Goal: Information Seeking & Learning: Learn about a topic

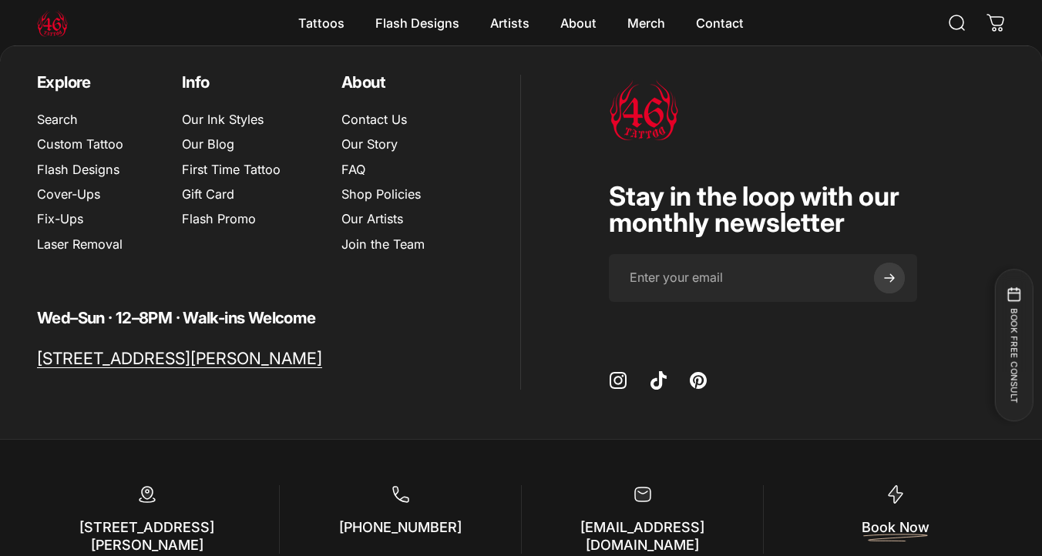
scroll to position [5349, 0]
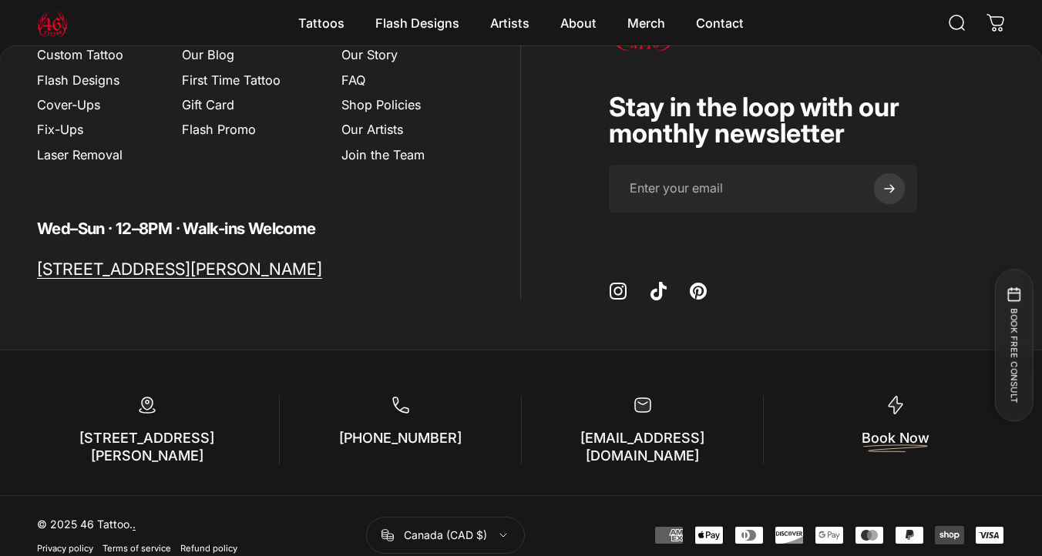
drag, startPoint x: 450, startPoint y: 435, endPoint x: 317, endPoint y: 435, distance: 133.3
click at [317, 435] on p "[PHONE_NUMBER]" at bounding box center [399, 439] width 197 height 18
copy link "[PHONE_NUMBER]"
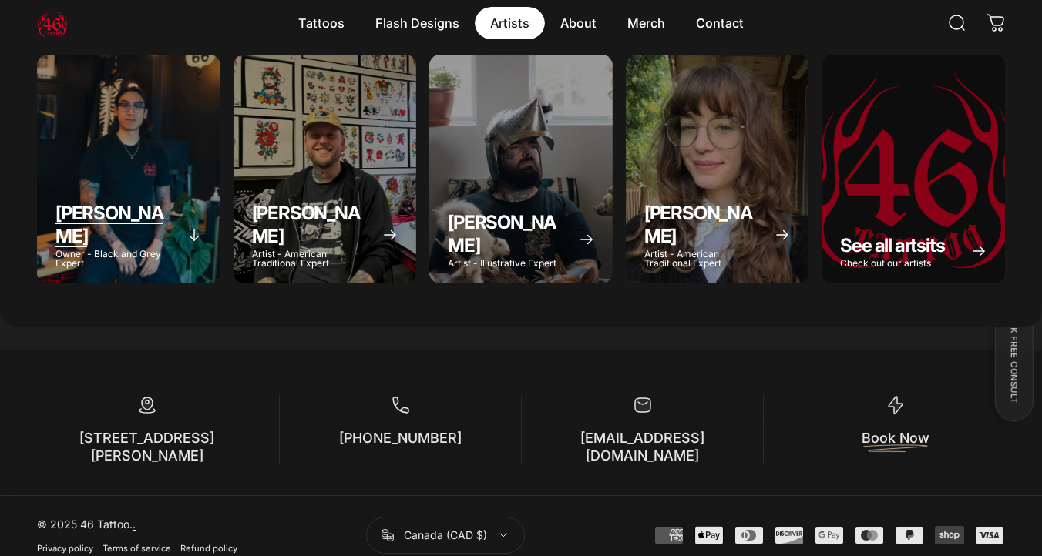
click at [76, 219] on span "[PERSON_NAME]" at bounding box center [109, 224] width 108 height 45
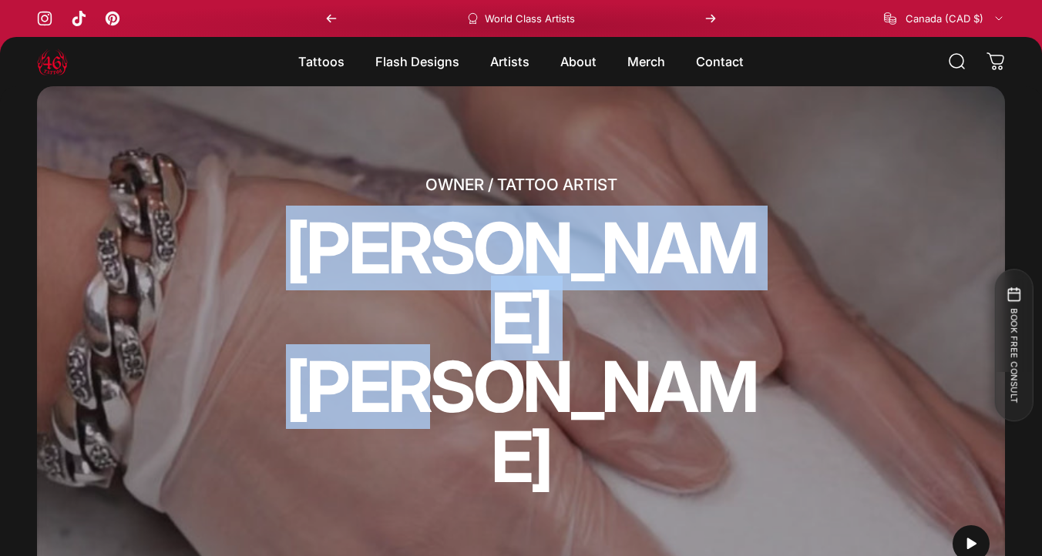
drag, startPoint x: 656, startPoint y: 398, endPoint x: 371, endPoint y: 294, distance: 302.5
click at [371, 294] on split-words "GEOFFREY WONG" at bounding box center [520, 352] width 493 height 278
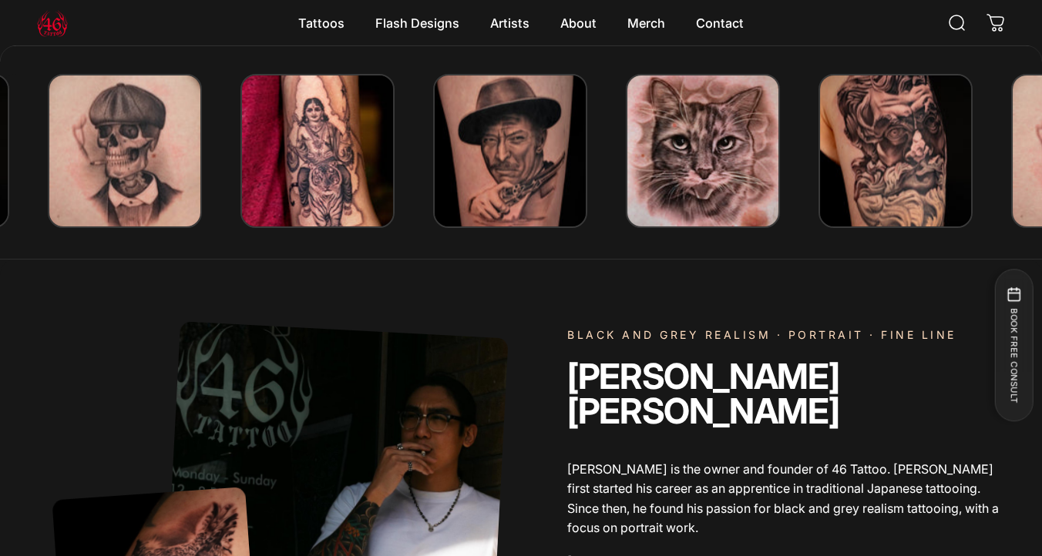
scroll to position [531, 0]
copy split-words "GEOFFREY WONG"
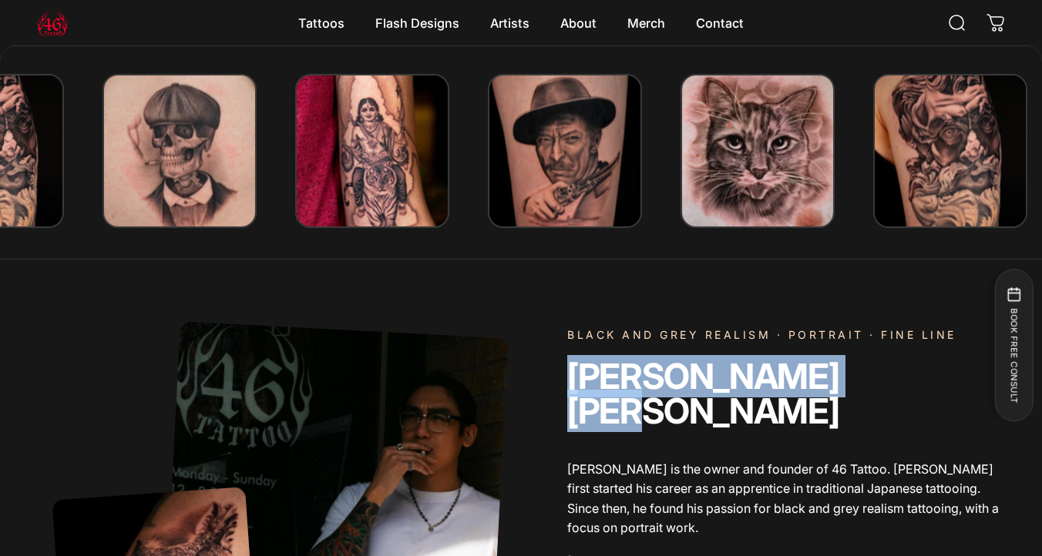
drag, startPoint x: 567, startPoint y: 387, endPoint x: 841, endPoint y: 382, distance: 273.5
click at [841, 382] on split-words "Geoffrey Wong" at bounding box center [786, 394] width 438 height 70
copy split-words "Geoffrey Wong"
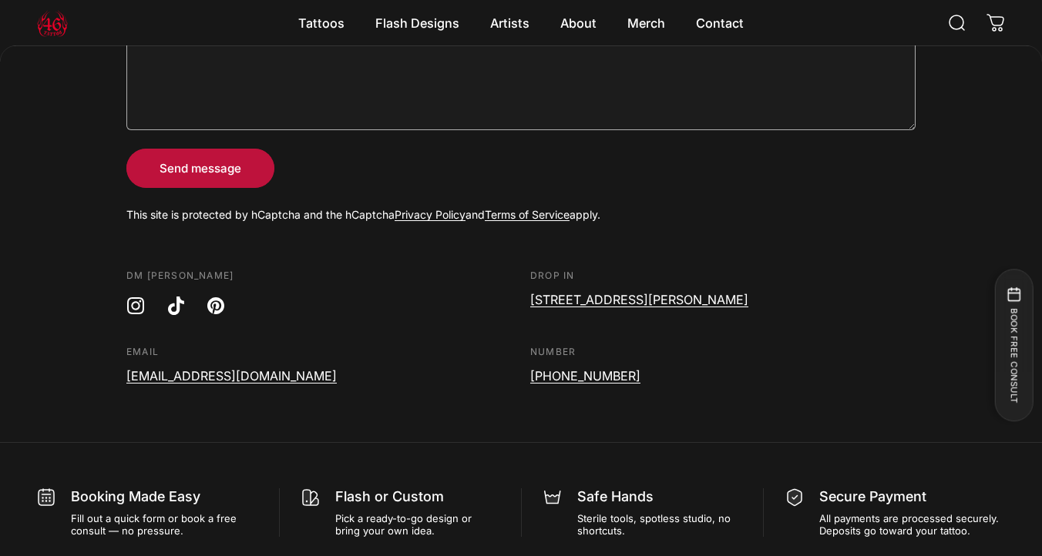
scroll to position [8486, 0]
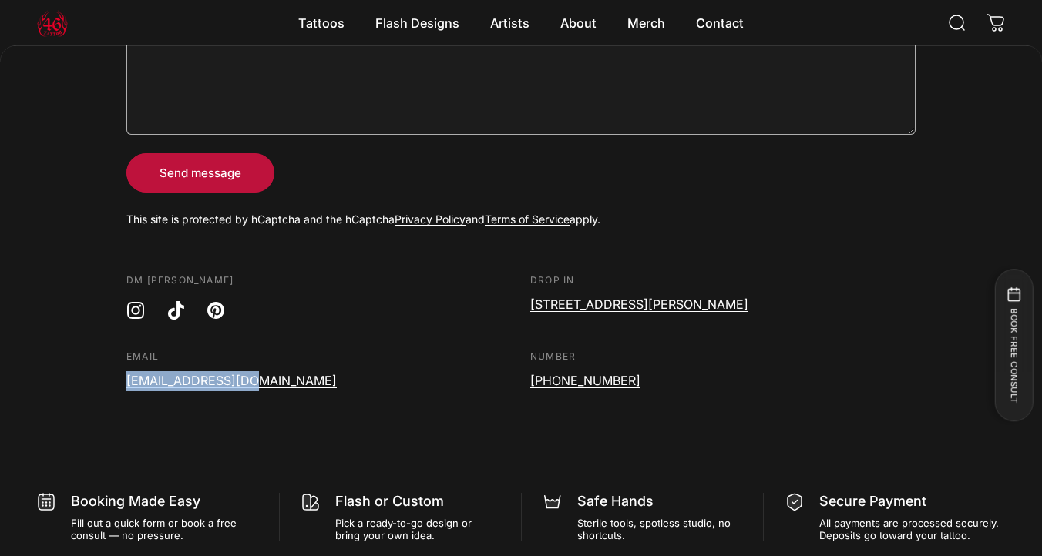
drag, startPoint x: 264, startPoint y: 311, endPoint x: 67, endPoint y: 310, distance: 197.2
click at [67, 310] on div "Start your tattoo journey today Connect with Geoffrey for Your Tattoo Share you…" at bounding box center [521, 74] width 1042 height 746
copy link "info@46.tattoo.com"
drag, startPoint x: 654, startPoint y: 313, endPoint x: 520, endPoint y: 313, distance: 134.1
click at [520, 313] on ul "DM Geoffrey Instagram TikTok Pinterest Drop in 3308 Danforth Ave, Toronto Email…" at bounding box center [520, 332] width 789 height 117
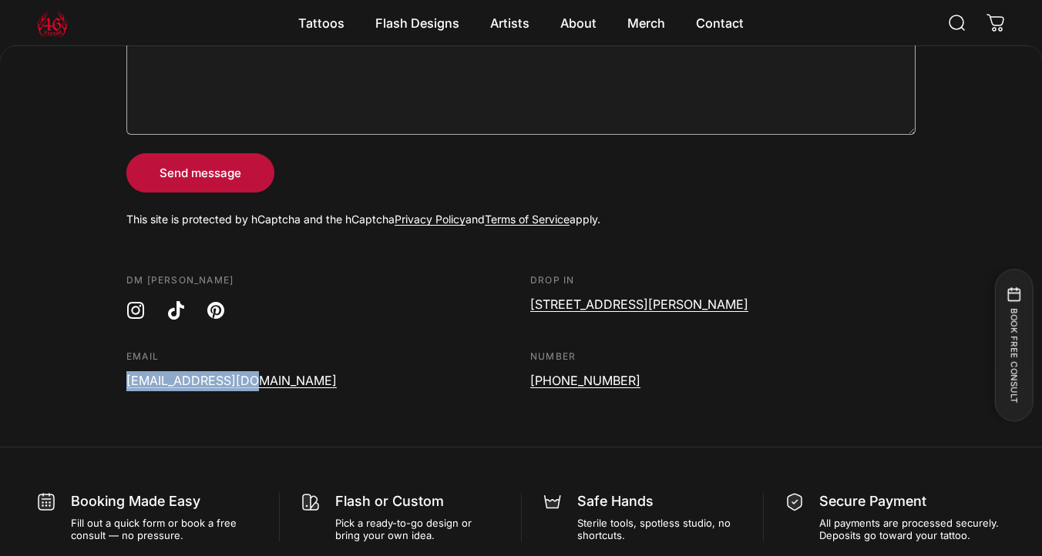
copy ul "Number 647 720 5828"
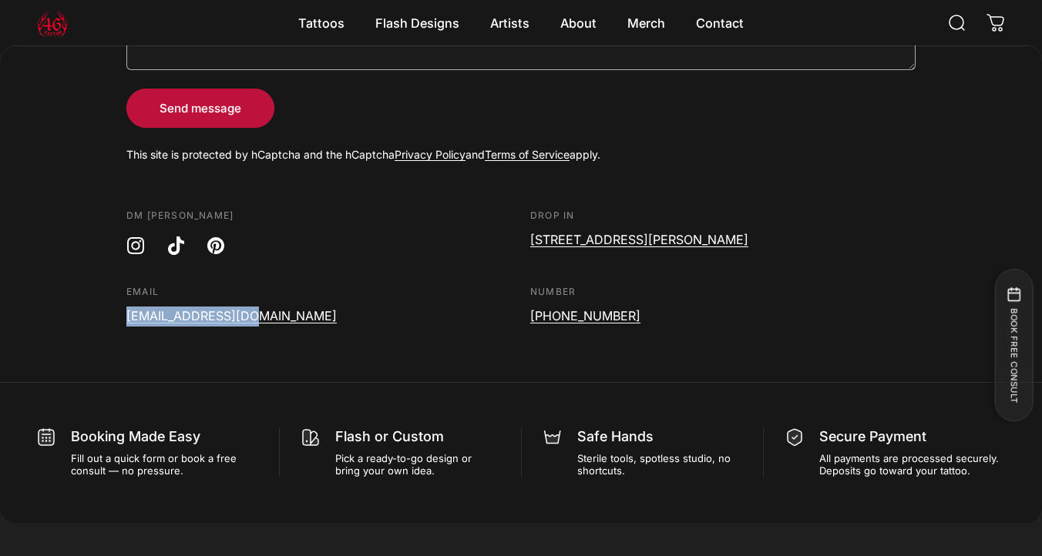
scroll to position [8516, 0]
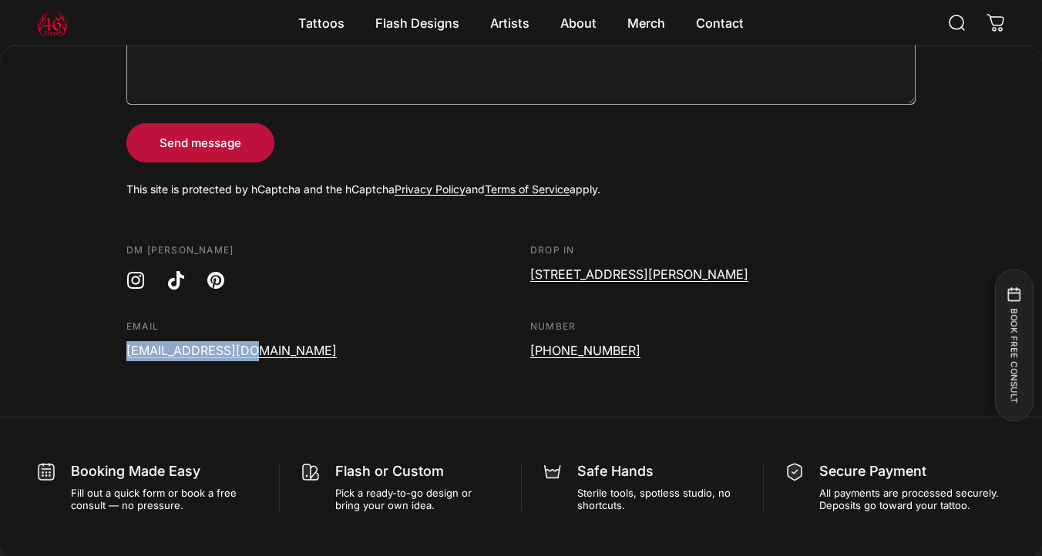
click at [521, 321] on div "Start your tattoo journey today Connect with Geoffrey for Your Tattoo Share you…" at bounding box center [521, 44] width 1042 height 746
drag, startPoint x: 633, startPoint y: 281, endPoint x: 528, endPoint y: 277, distance: 104.9
click at [528, 277] on ul "DM Geoffrey Instagram TikTok Pinterest Drop in 3308 Danforth Ave, Toronto Email…" at bounding box center [520, 302] width 789 height 117
copy link "[PHONE_NUMBER]"
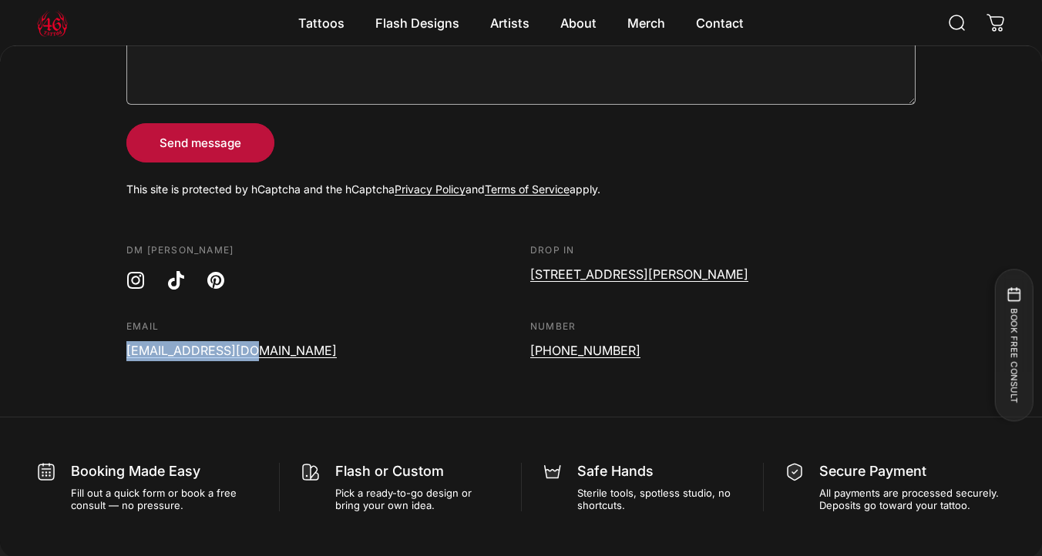
copy link "[PHONE_NUMBER]"
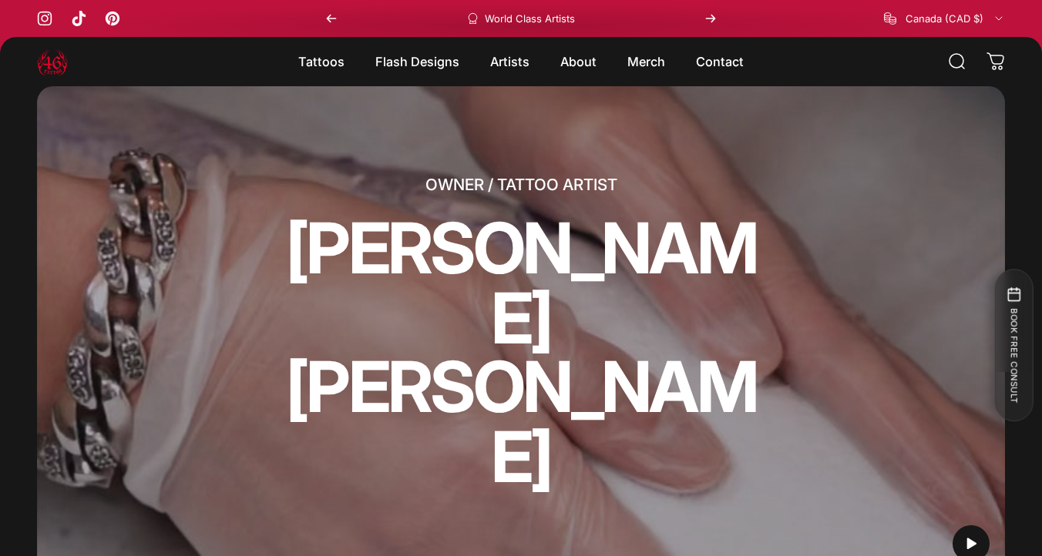
click at [783, 166] on div "OWNER / TATTOO ARTIST GEOFFREY WONG" at bounding box center [521, 332] width 968 height 492
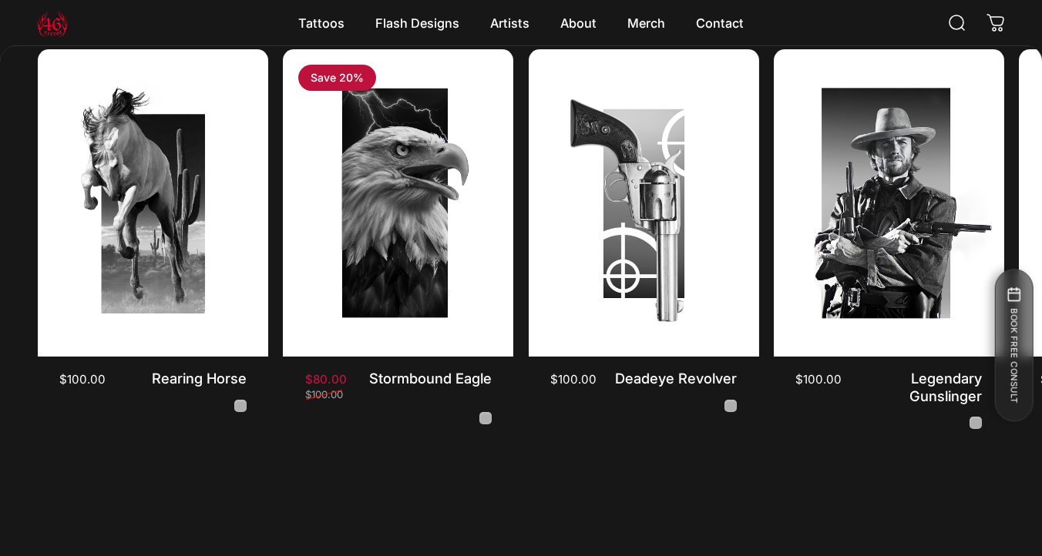
scroll to position [6753, 0]
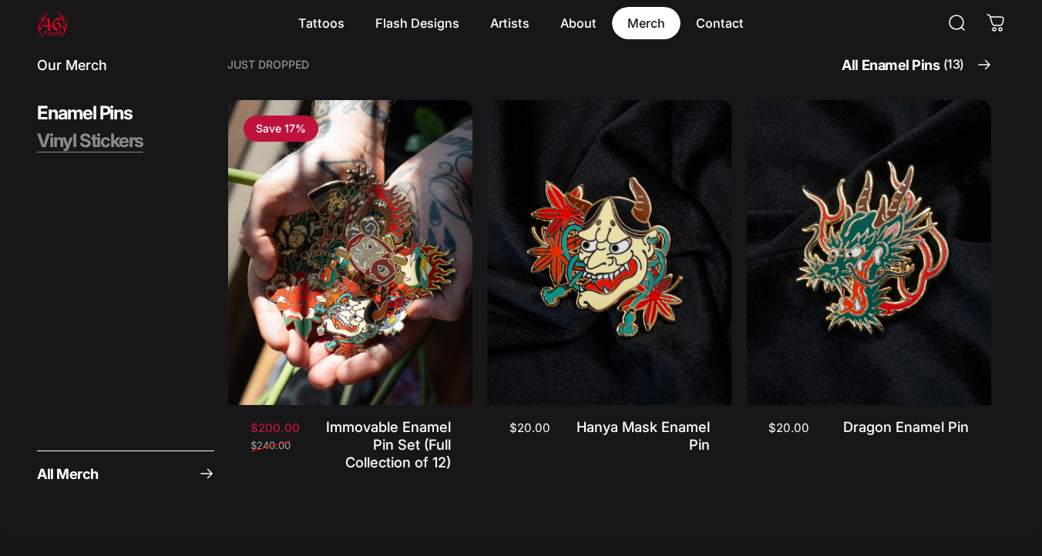
click at [99, 143] on span "Vinyl Stickers" at bounding box center [90, 140] width 106 height 23
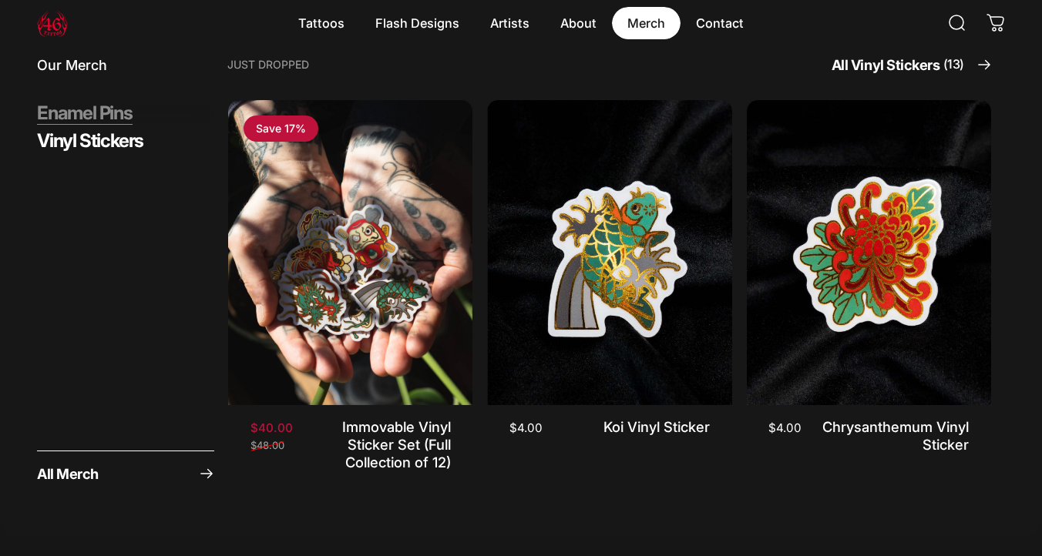
click at [107, 116] on span "Enamel Pins" at bounding box center [85, 113] width 96 height 23
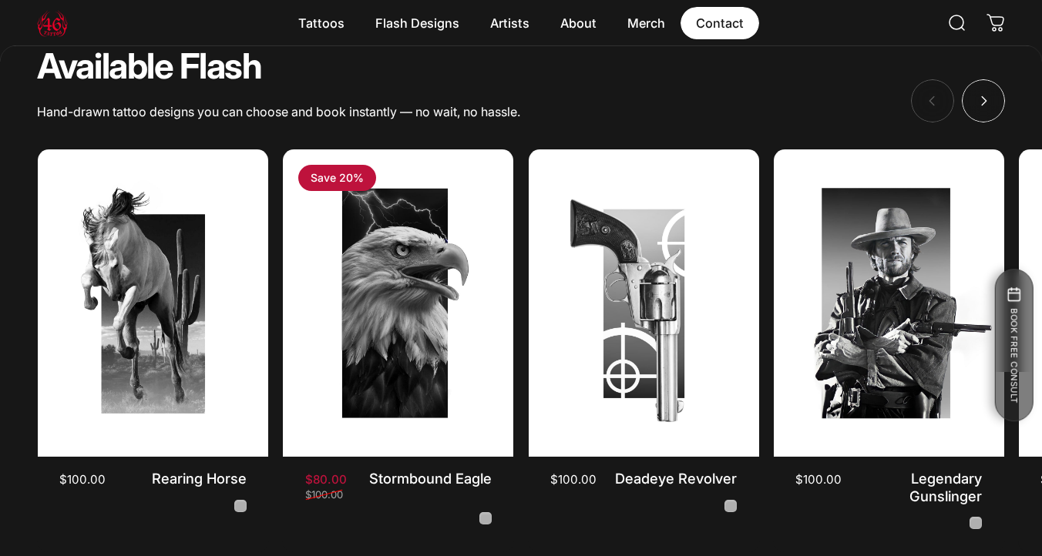
click at [730, 24] on link "Contact Contact" at bounding box center [719, 23] width 79 height 32
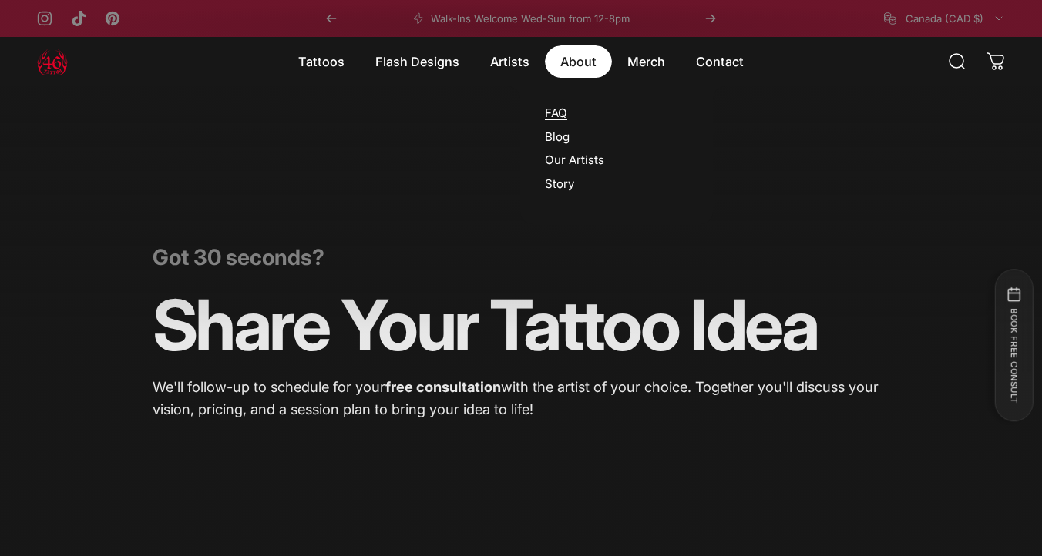
click at [557, 114] on link "FAQ" at bounding box center [556, 113] width 22 height 15
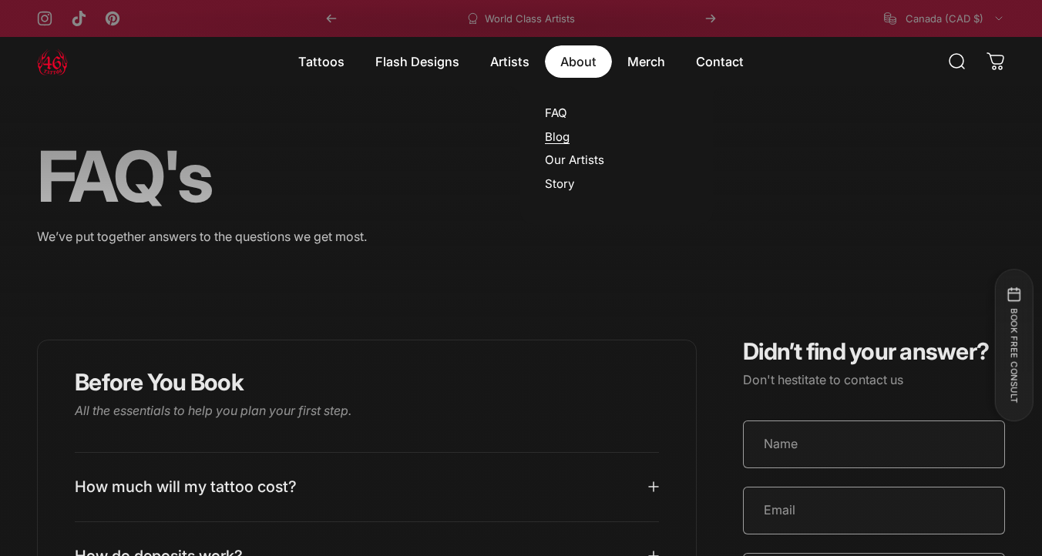
click at [564, 136] on link "Blog" at bounding box center [557, 136] width 25 height 15
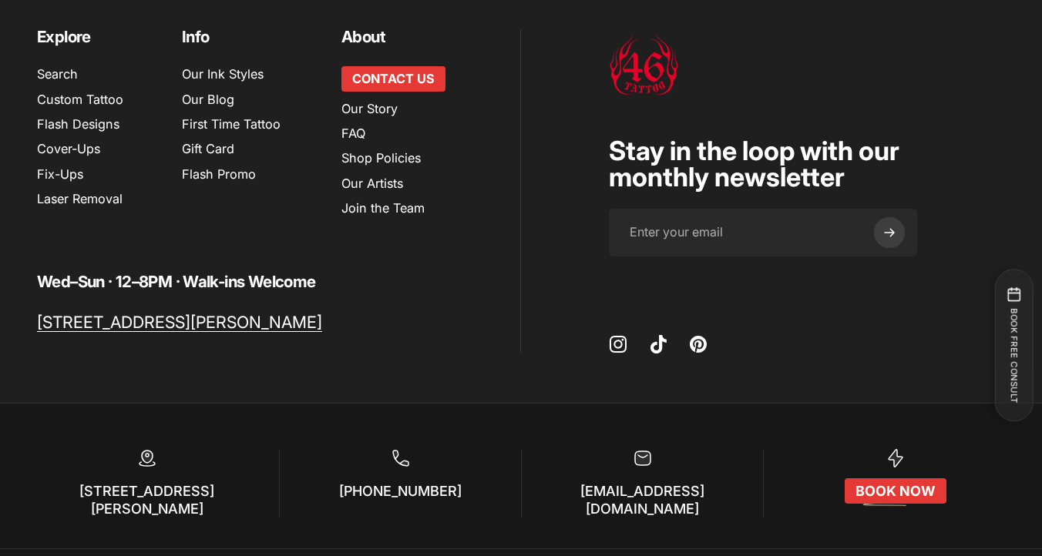
scroll to position [2085, 0]
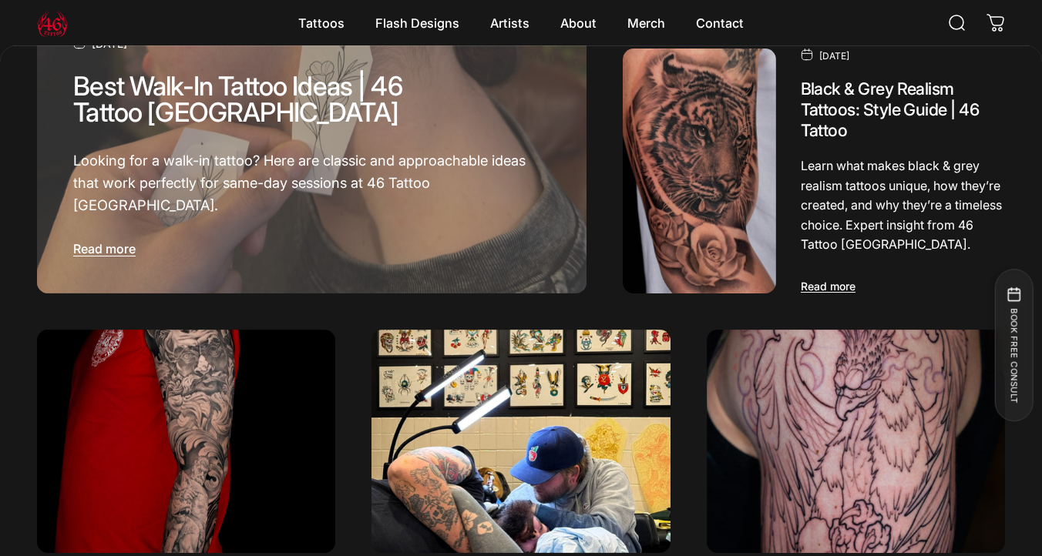
scroll to position [455, 0]
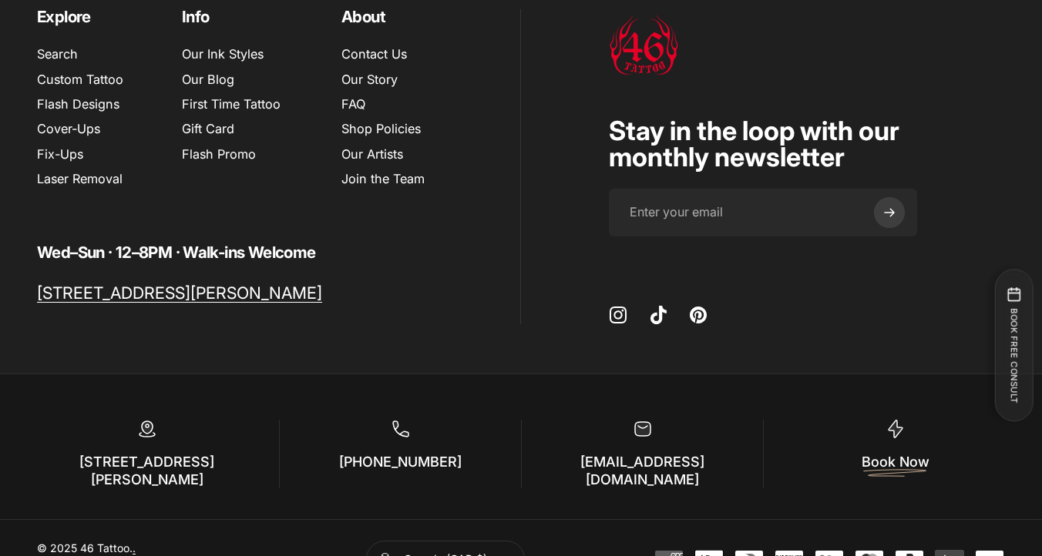
scroll to position [2108, 0]
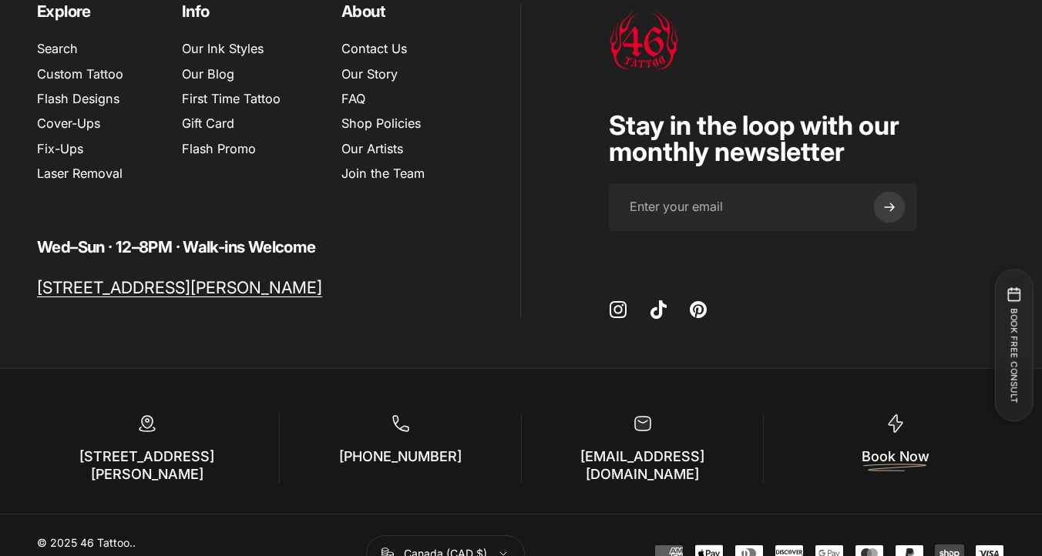
click at [136, 536] on link "." at bounding box center [134, 542] width 3 height 13
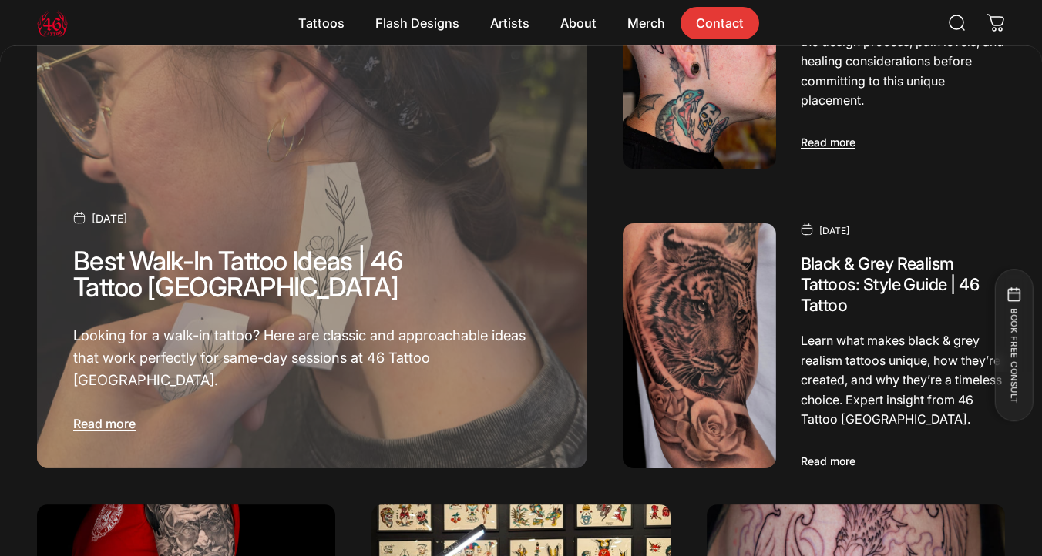
scroll to position [0, 0]
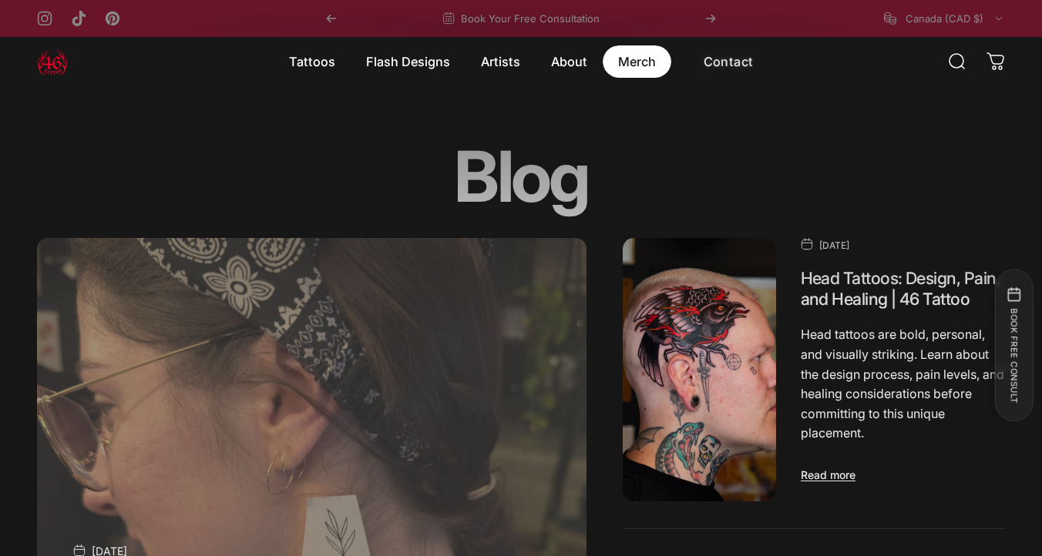
click at [643, 62] on magnet-element "Merch Merch" at bounding box center [636, 61] width 69 height 32
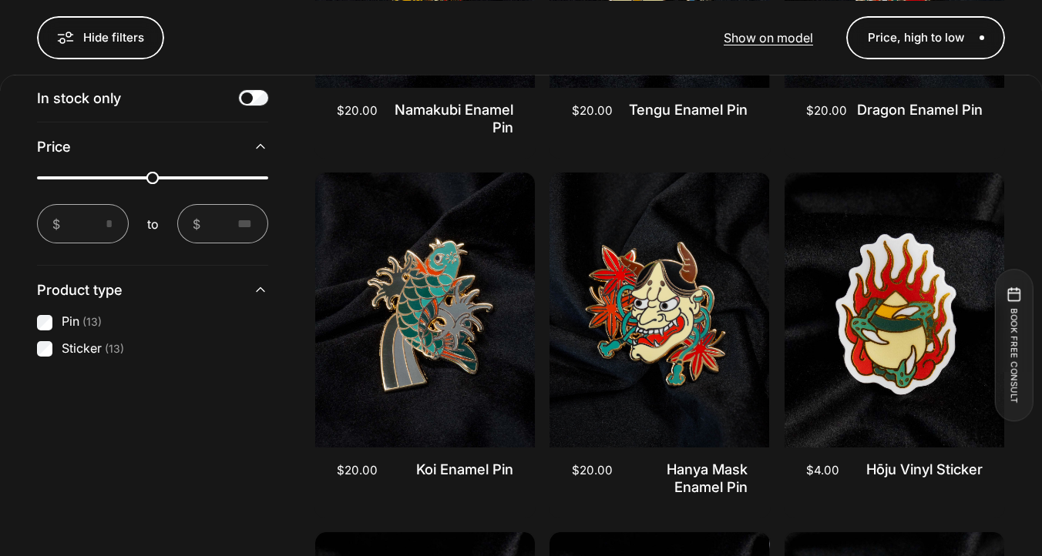
scroll to position [1935, 0]
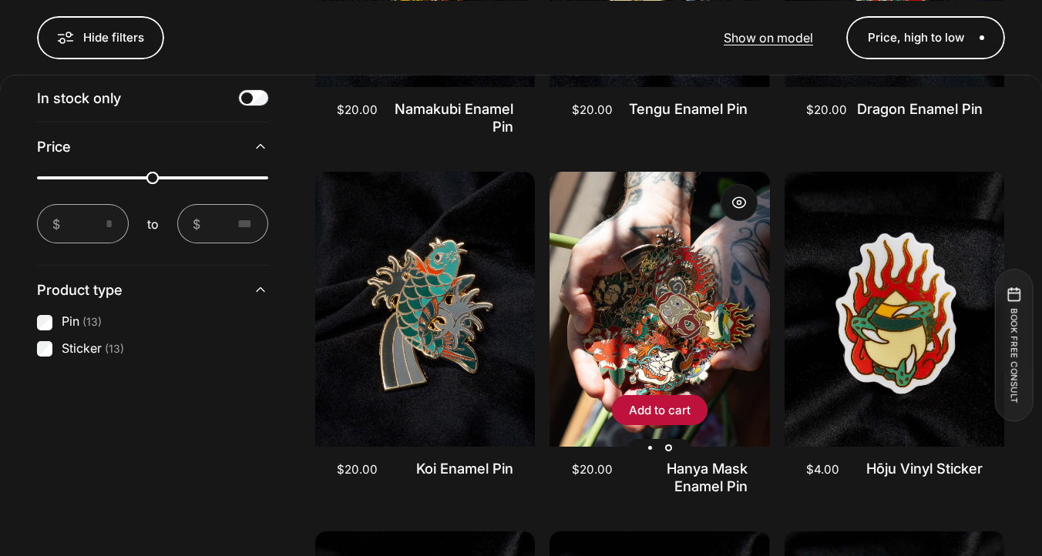
click at [673, 355] on img "Hanya Mask Enamel Pin" at bounding box center [659, 309] width 220 height 275
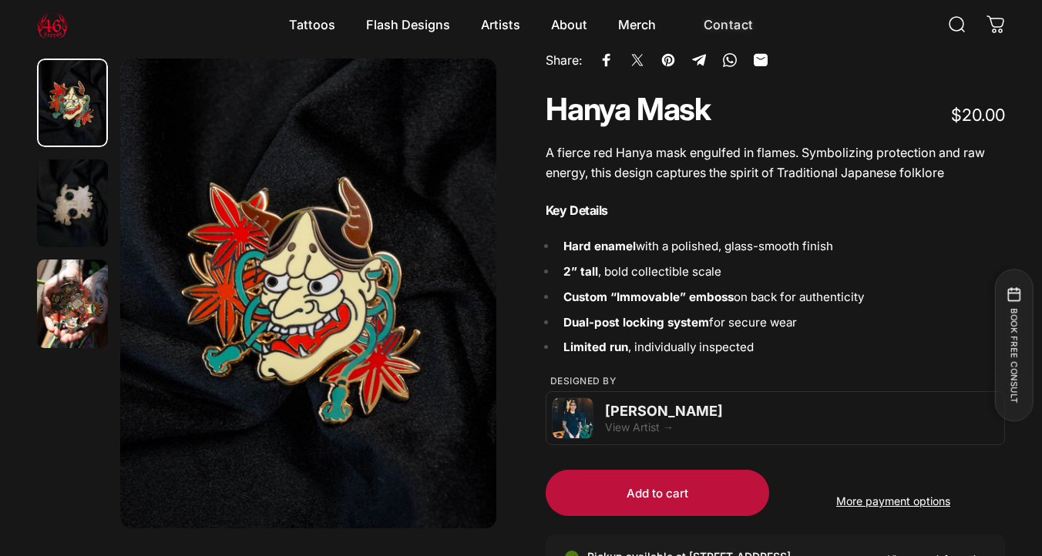
scroll to position [101, 0]
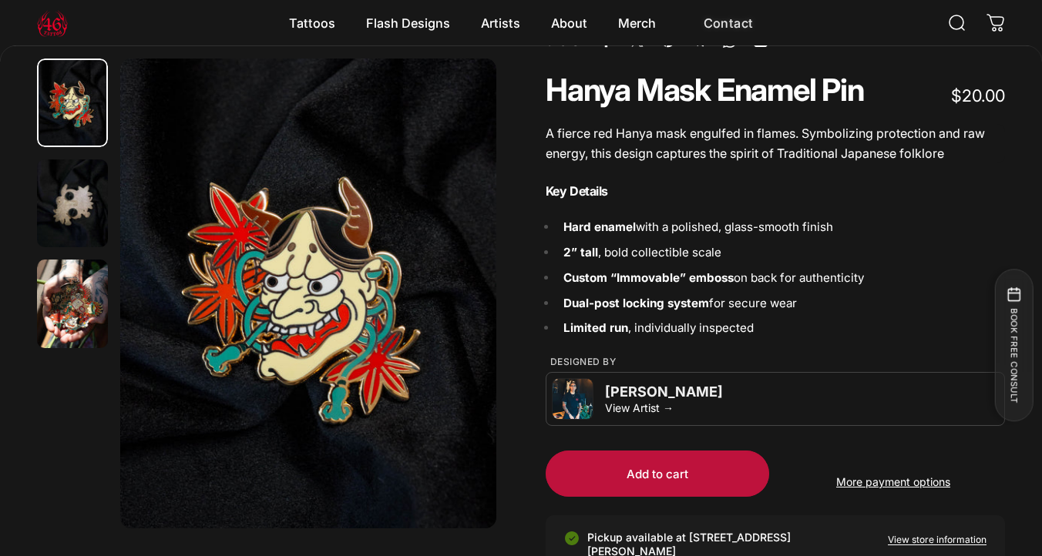
click at [656, 408] on div "View Artist →" at bounding box center [801, 407] width 393 height 13
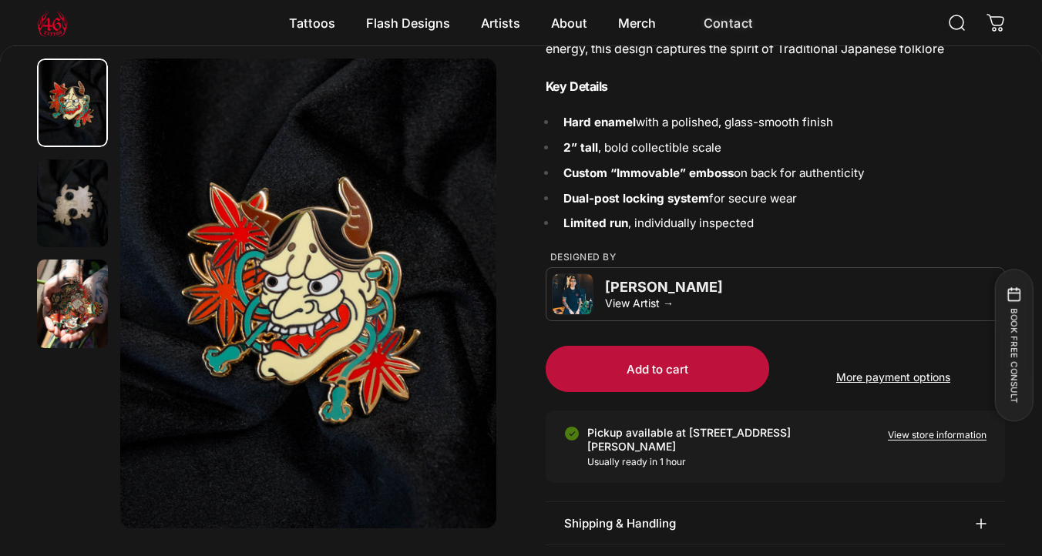
click at [646, 300] on div "View Artist →" at bounding box center [801, 303] width 393 height 13
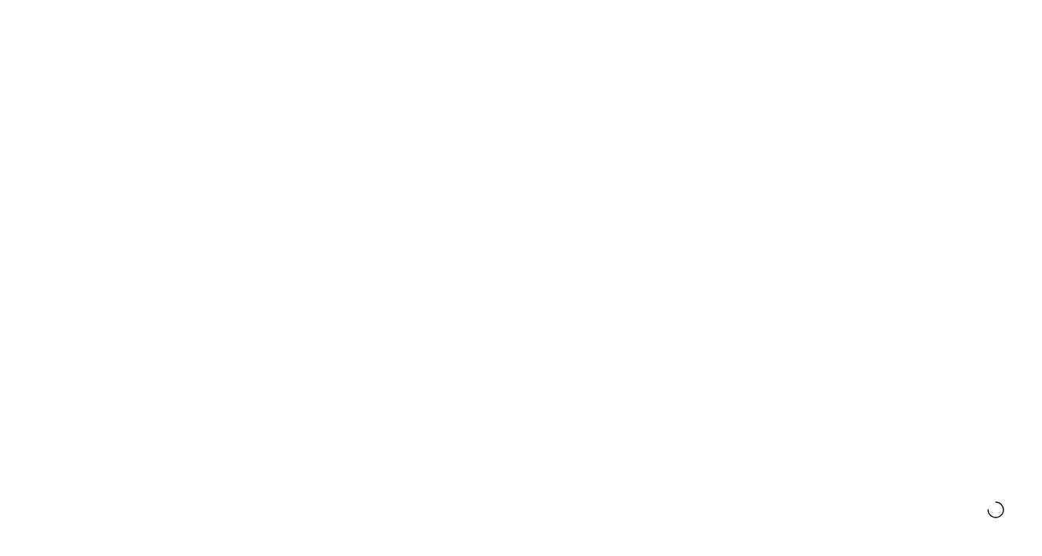
scroll to position [1, 0]
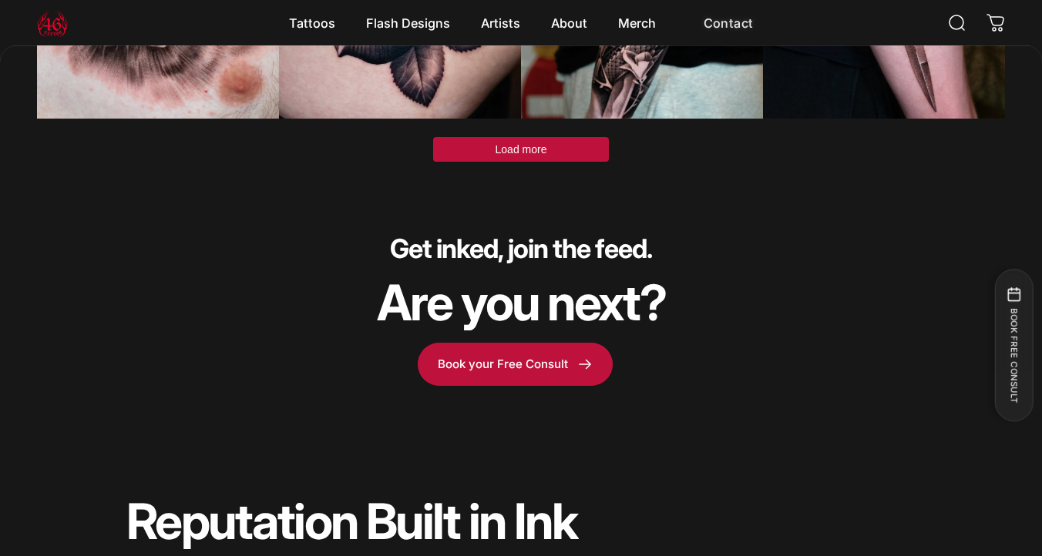
scroll to position [4883, 0]
